Goal: Transaction & Acquisition: Purchase product/service

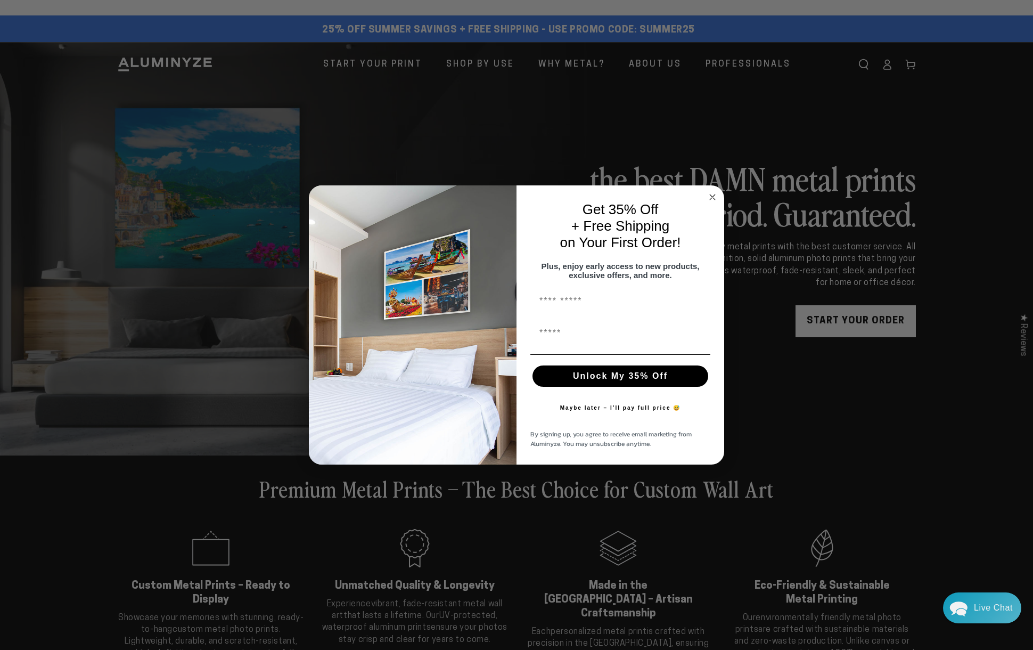
click at [713, 191] on circle "Close dialog" at bounding box center [713, 197] width 12 height 12
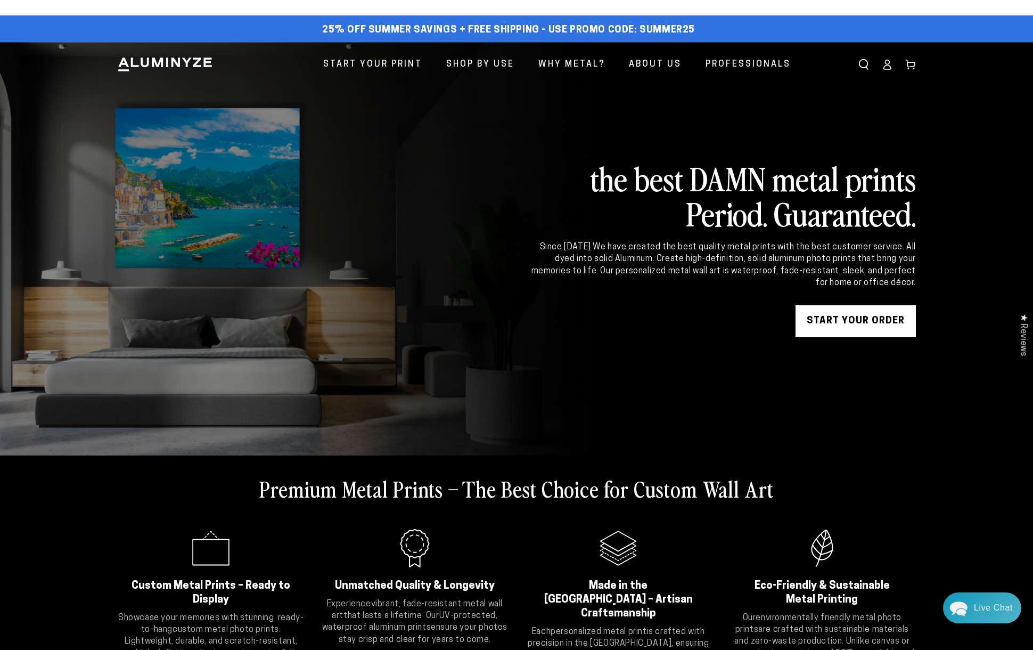
click at [888, 67] on icon at bounding box center [887, 64] width 11 height 11
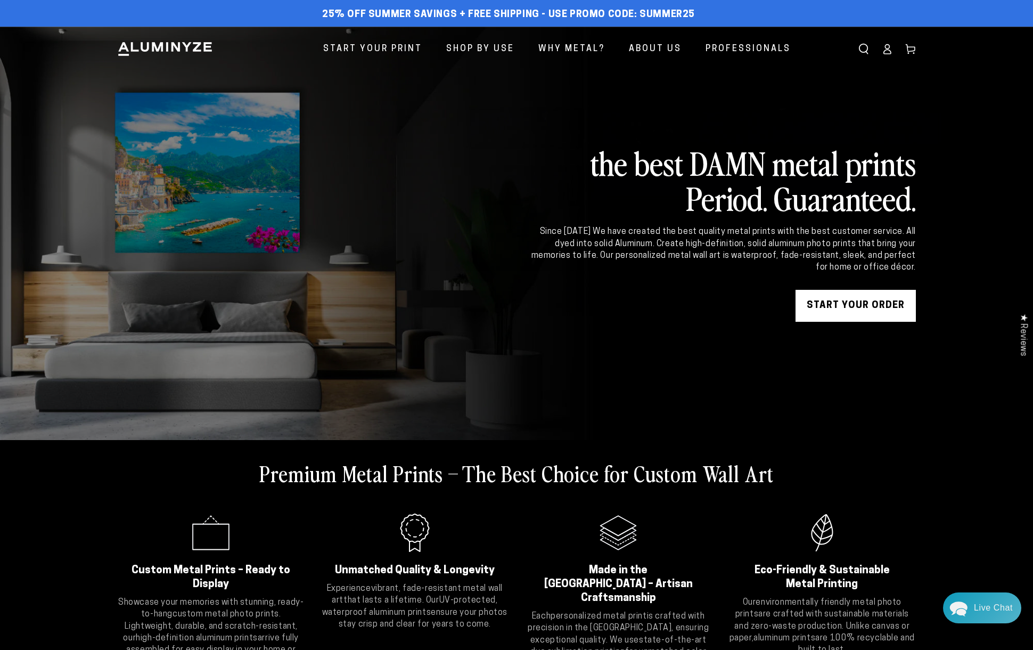
click at [887, 53] on icon at bounding box center [887, 49] width 11 height 11
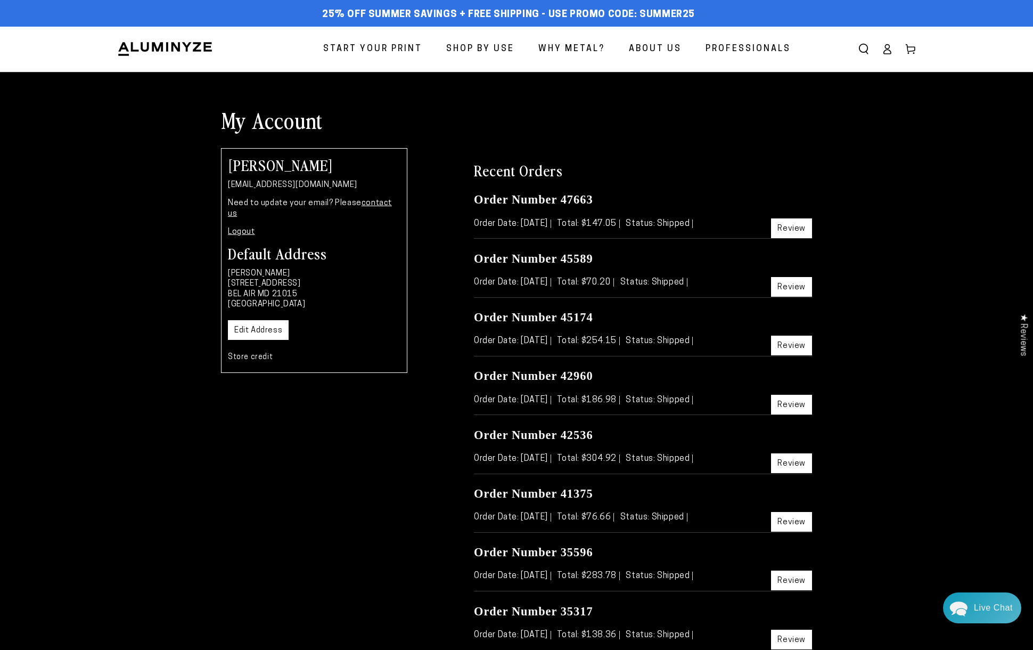
click at [373, 48] on span "Start Your Print" at bounding box center [372, 49] width 99 height 15
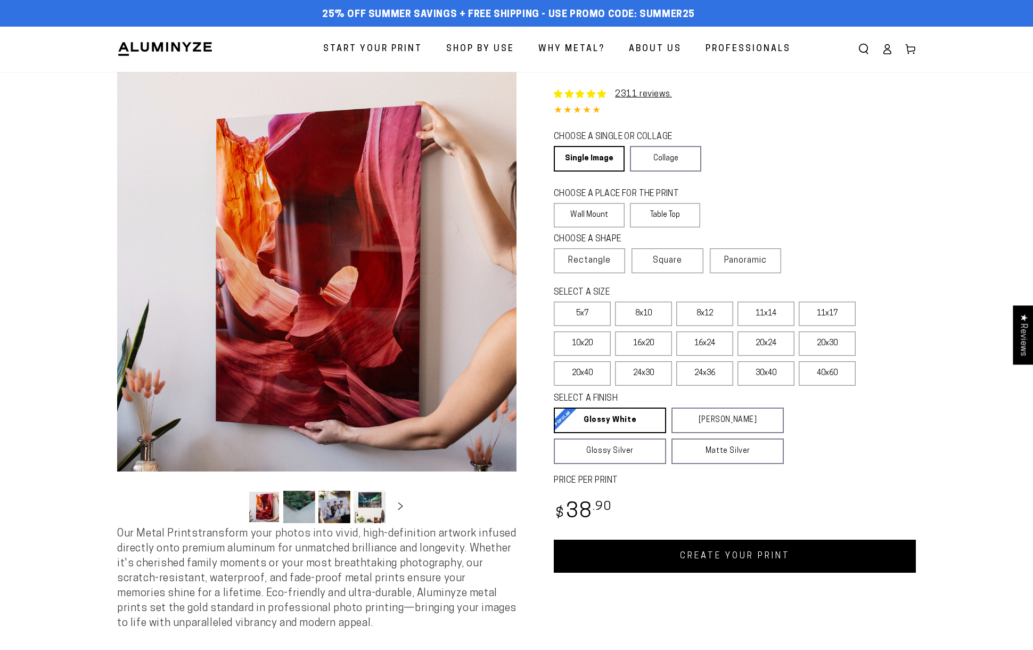
select select "**********"
click at [597, 158] on link "Single Image" at bounding box center [588, 159] width 69 height 26
click at [593, 216] on label "Wall Mount" at bounding box center [589, 215] width 71 height 25
click at [592, 260] on span "Rectangle" at bounding box center [589, 260] width 43 height 13
